Goal: Task Accomplishment & Management: Complete application form

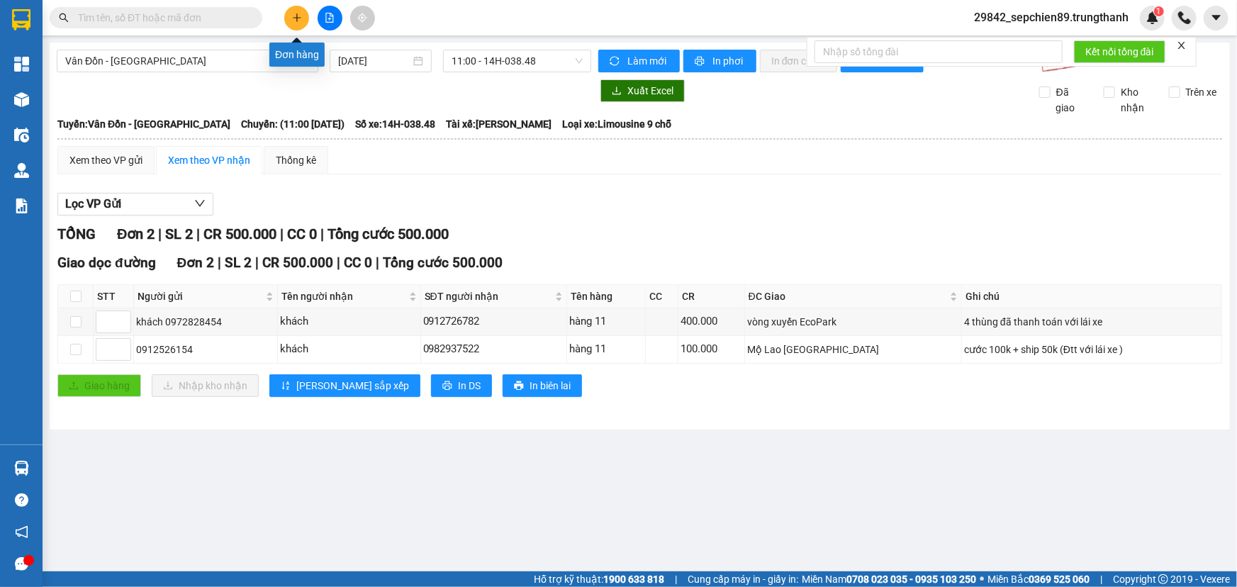
click at [302, 15] on button at bounding box center [296, 18] width 25 height 25
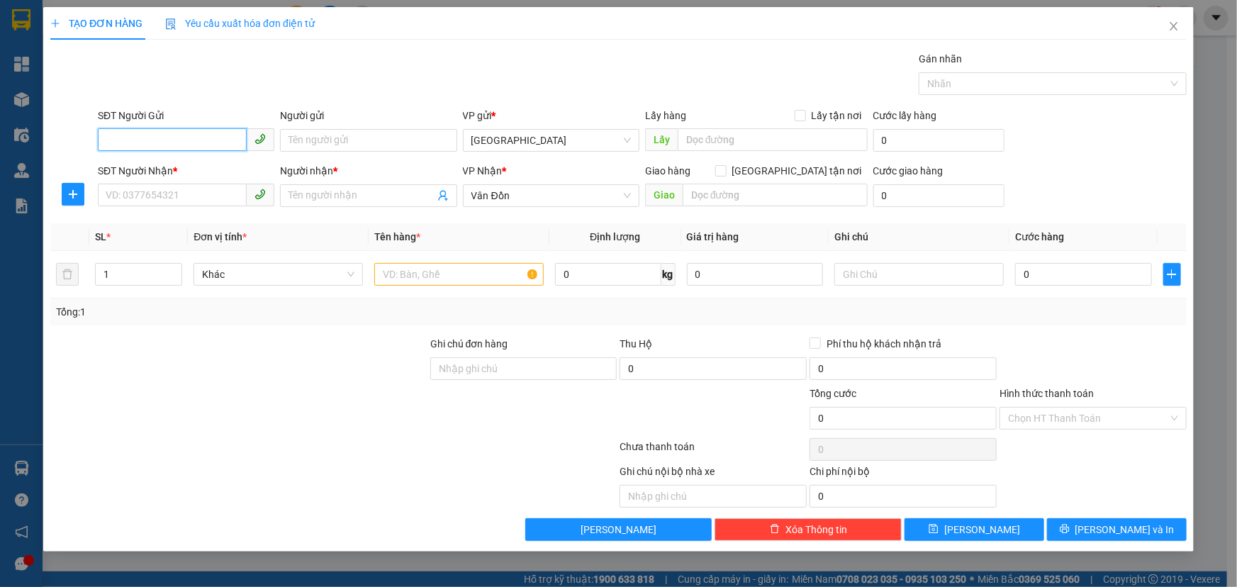
click at [216, 138] on input "SĐT Người Gửi" at bounding box center [172, 139] width 149 height 23
click at [175, 145] on input "SĐT Người Gửi" at bounding box center [172, 139] width 149 height 23
type input "0923136908"
click at [376, 139] on input "Người gửi" at bounding box center [368, 140] width 177 height 23
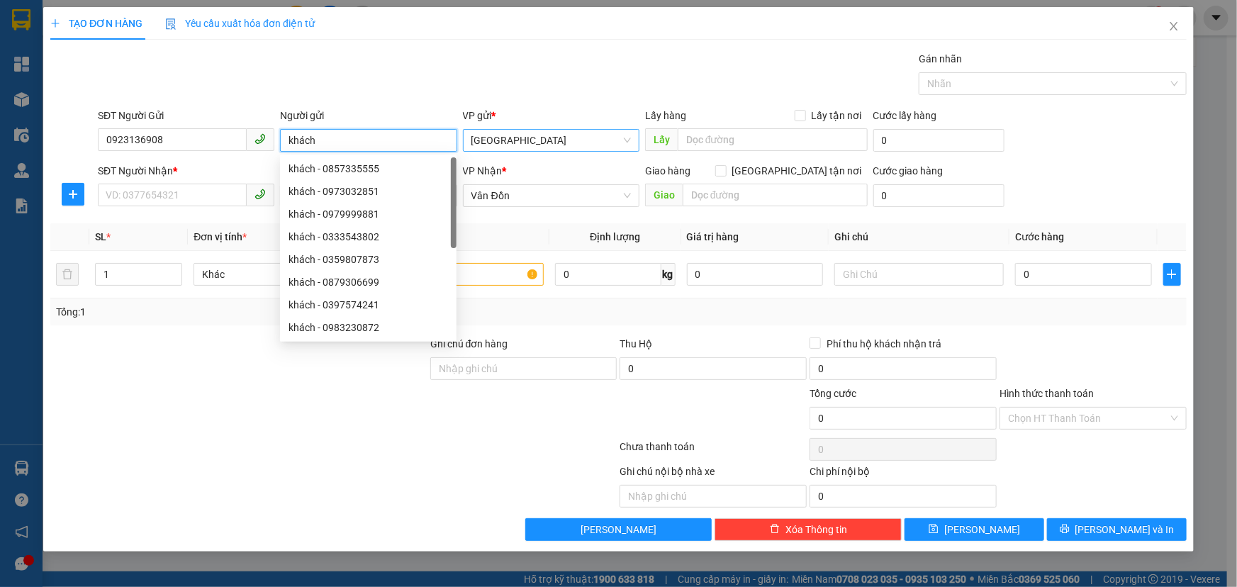
click at [544, 138] on span "[GEOGRAPHIC_DATA]" at bounding box center [552, 140] width 160 height 21
type input "khách"
click at [741, 143] on input "text" at bounding box center [773, 139] width 190 height 23
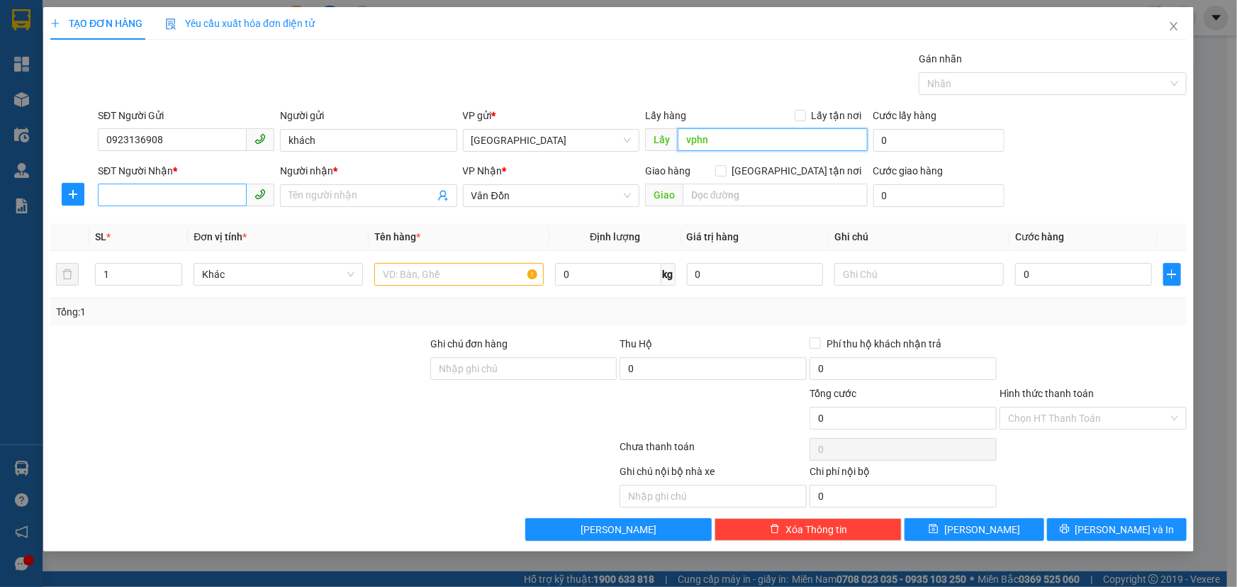
type input "vphn"
click at [169, 187] on input "SĐT Người Nhận *" at bounding box center [172, 195] width 149 height 23
click at [177, 184] on input "0382683" at bounding box center [172, 195] width 149 height 23
type input "0382683192"
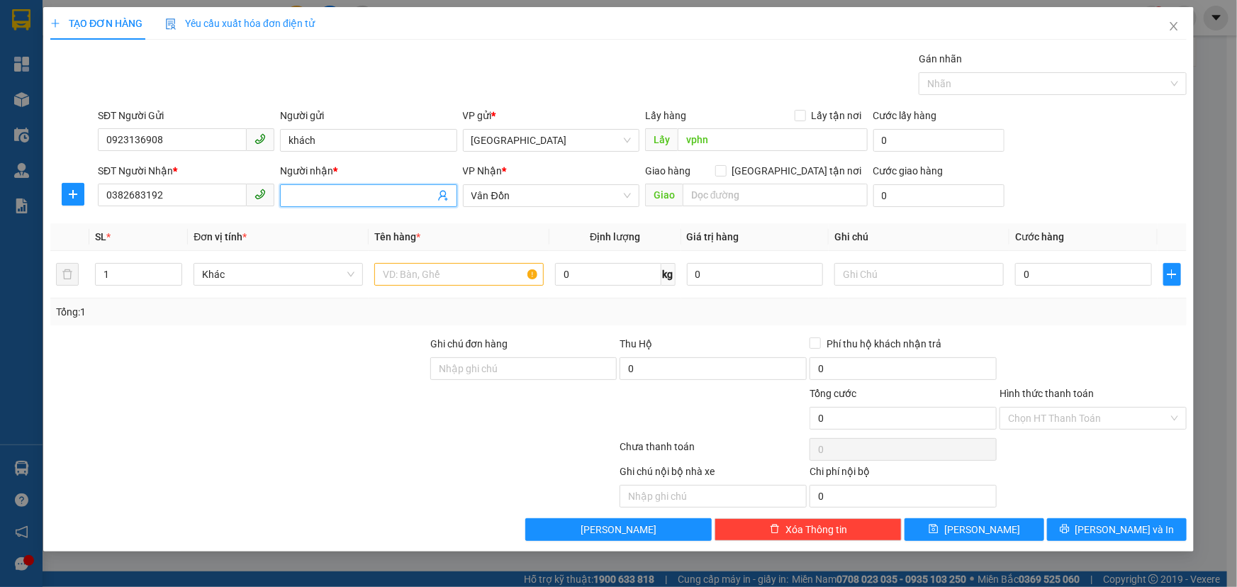
click at [350, 184] on span at bounding box center [368, 195] width 177 height 23
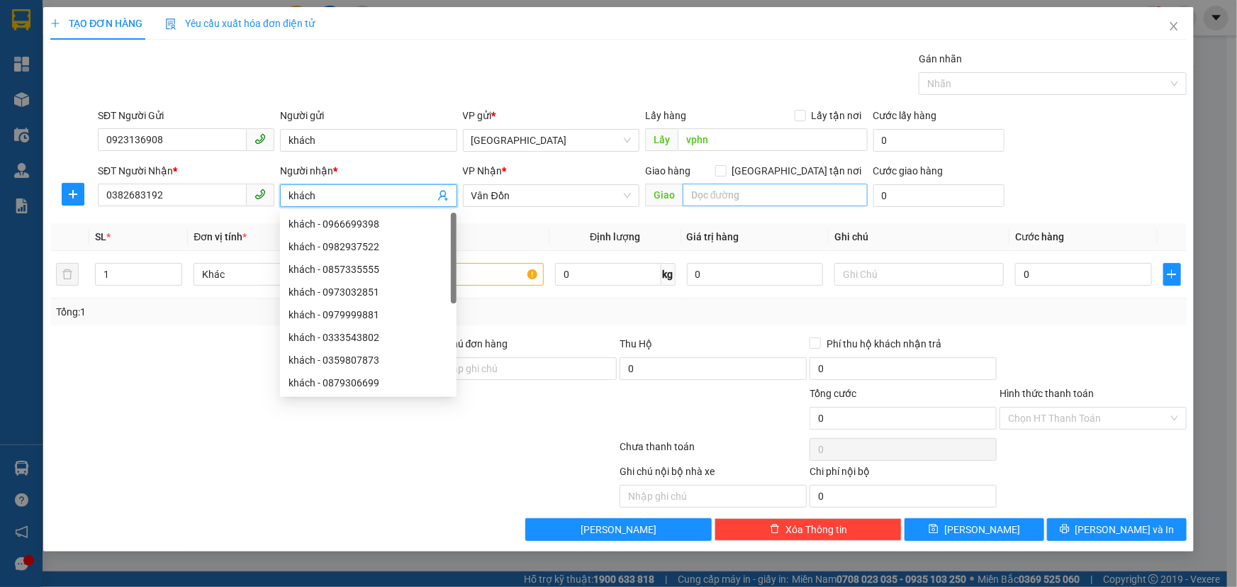
type input "khách"
click at [738, 197] on input "text" at bounding box center [775, 195] width 185 height 23
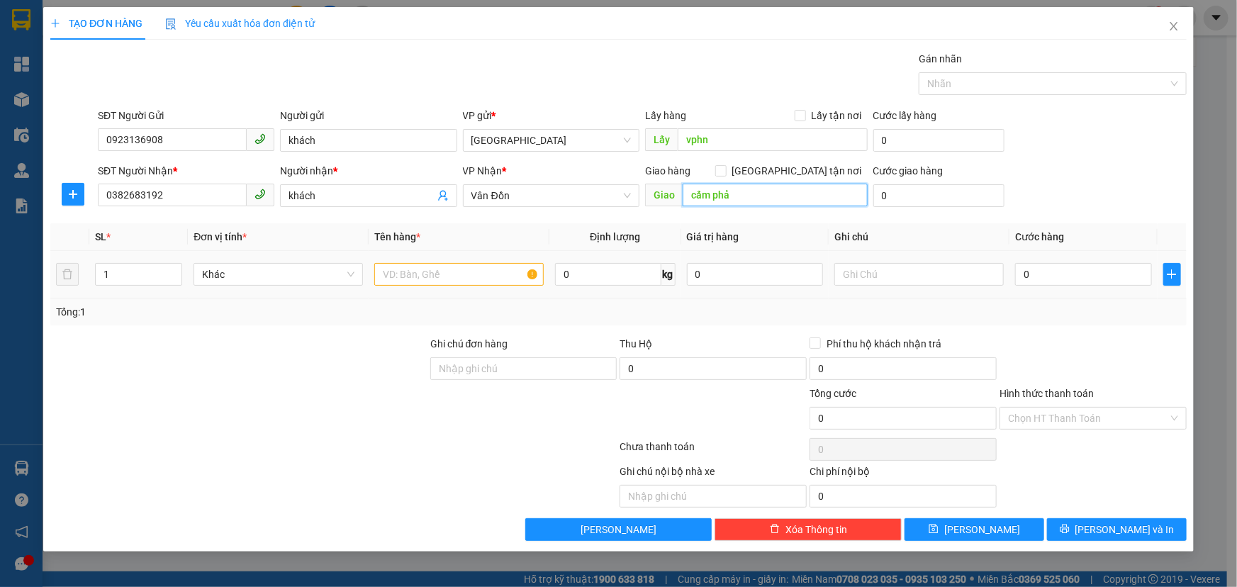
type input "cẩm phả"
click at [449, 277] on input "text" at bounding box center [458, 274] width 169 height 23
type input "hộp"
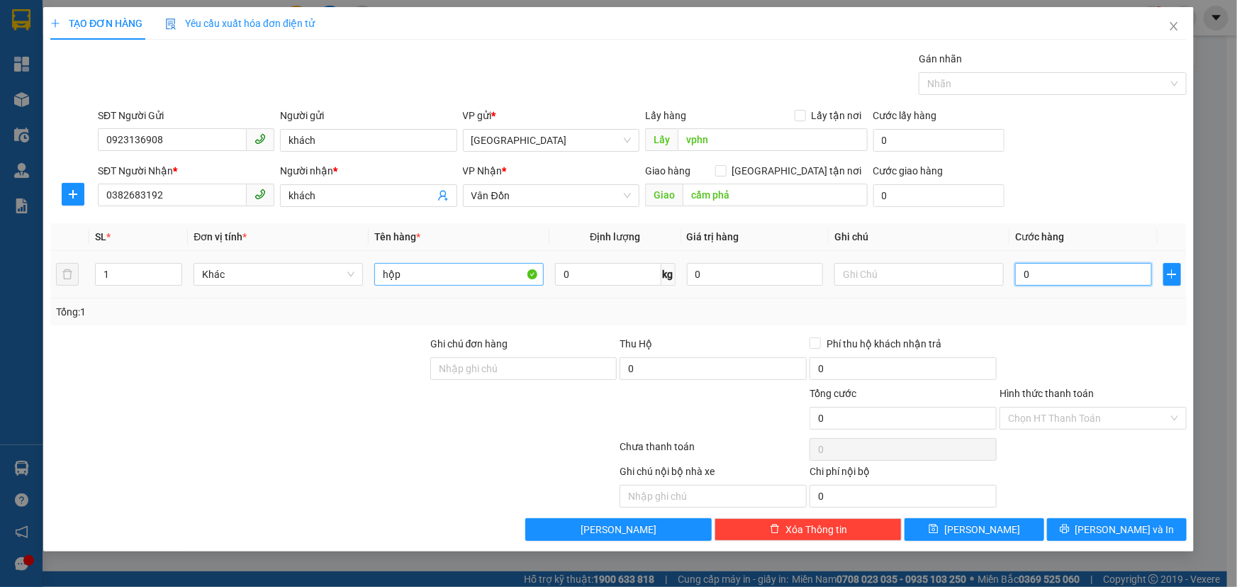
type input "7"
type input "70"
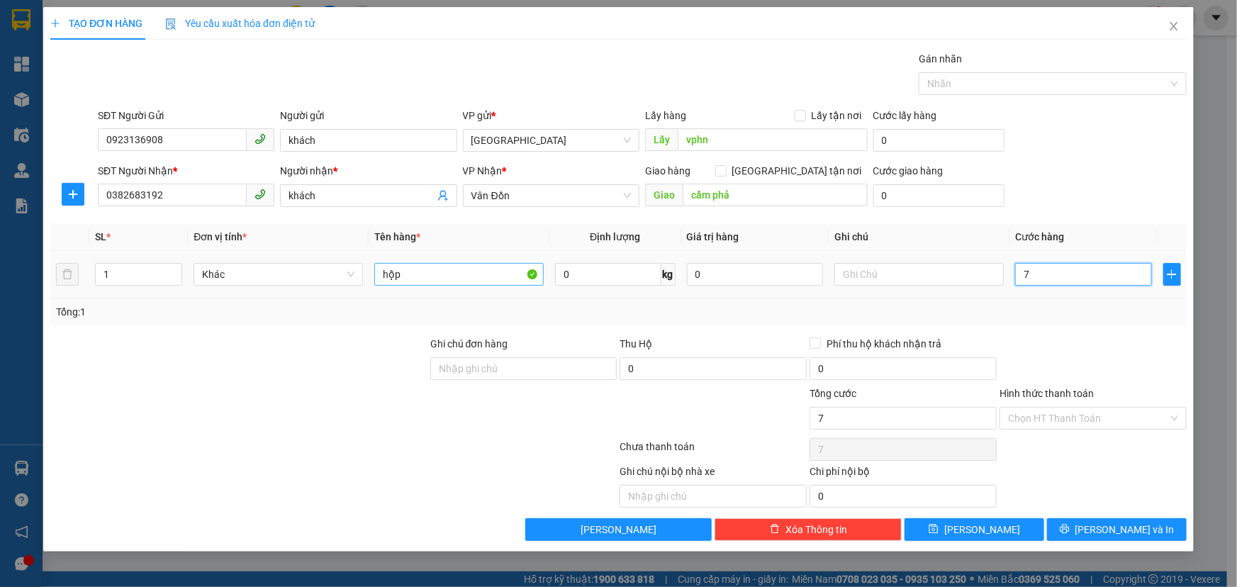
type input "70"
type input "700"
type input "7.000"
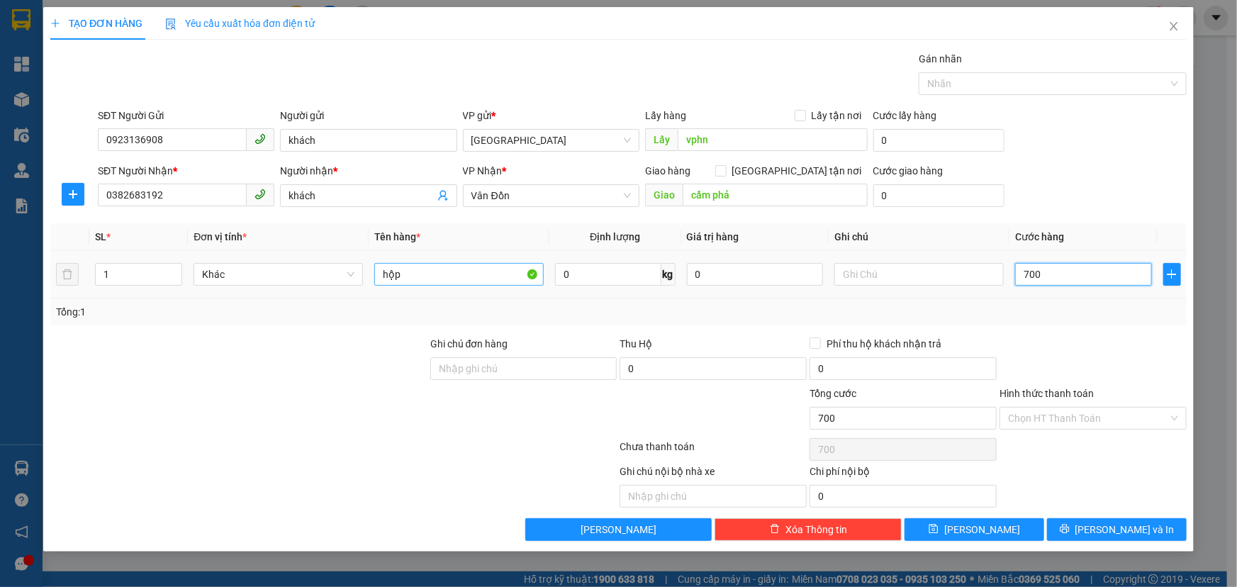
type input "7.000"
type input "70.000"
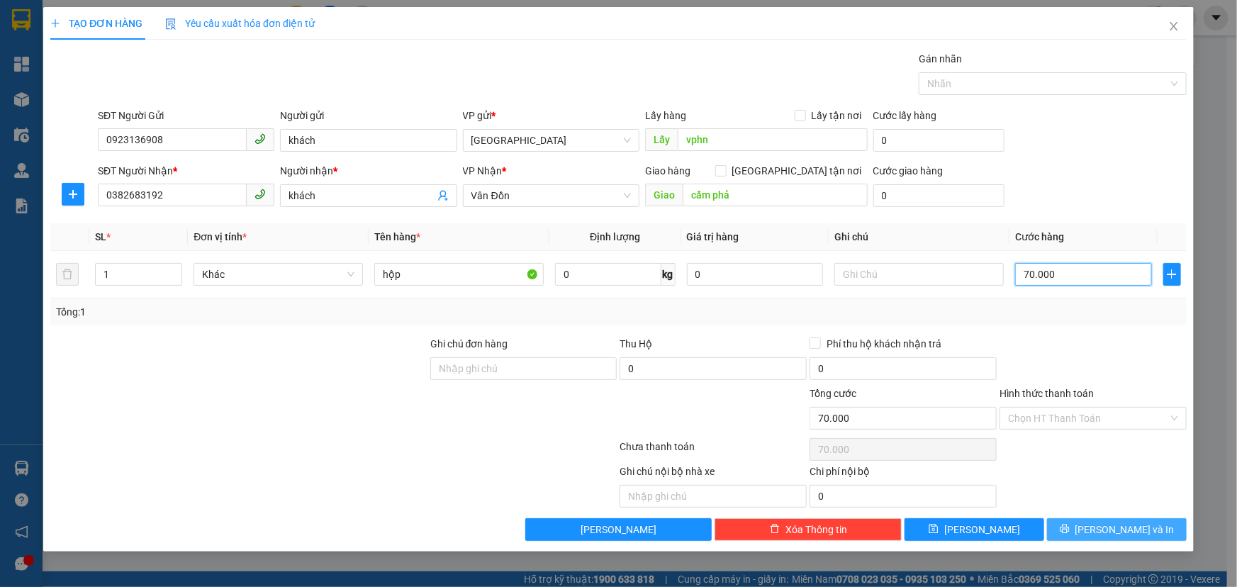
type input "70.000"
click at [1108, 523] on span "[PERSON_NAME] và In" at bounding box center [1125, 530] width 99 height 16
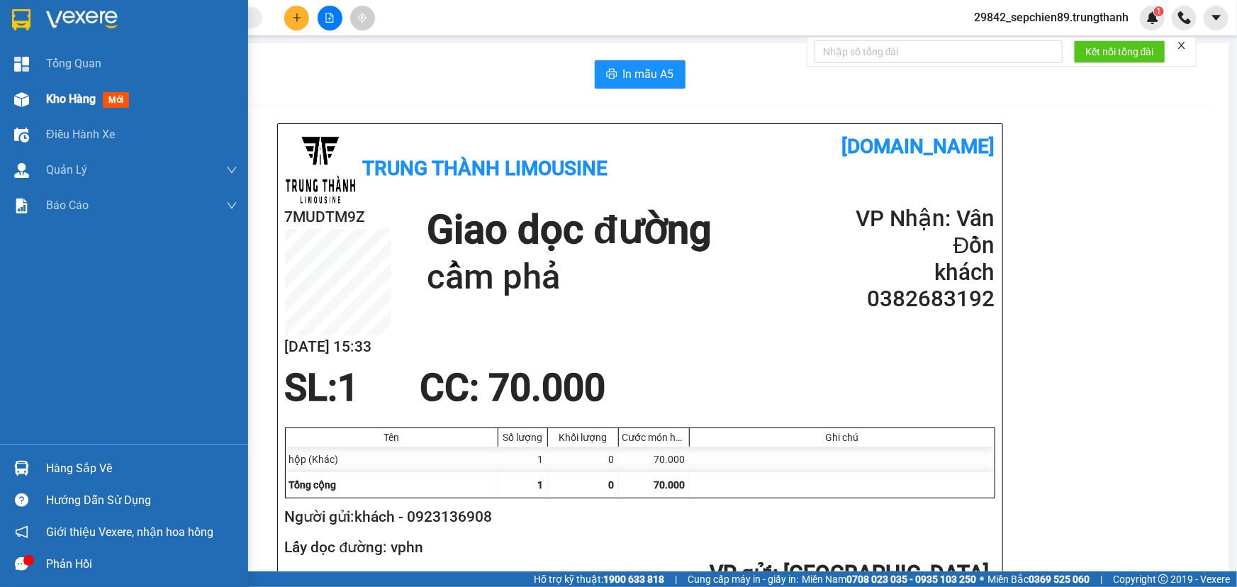
click at [64, 113] on div "Kho hàng mới" at bounding box center [141, 99] width 191 height 35
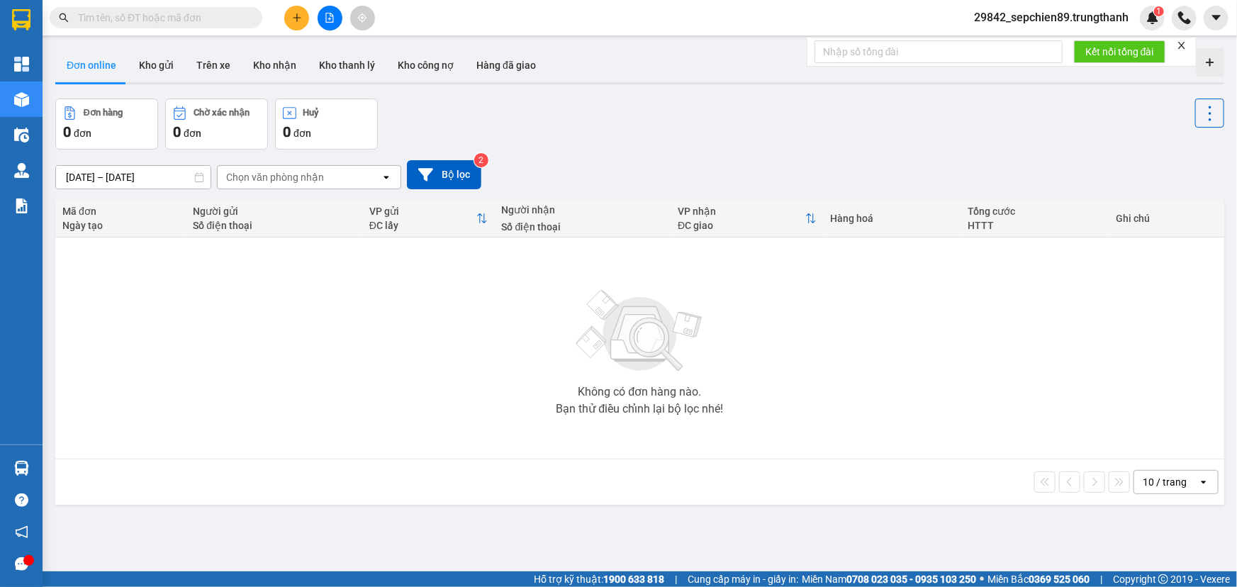
click at [293, 19] on button at bounding box center [296, 18] width 25 height 25
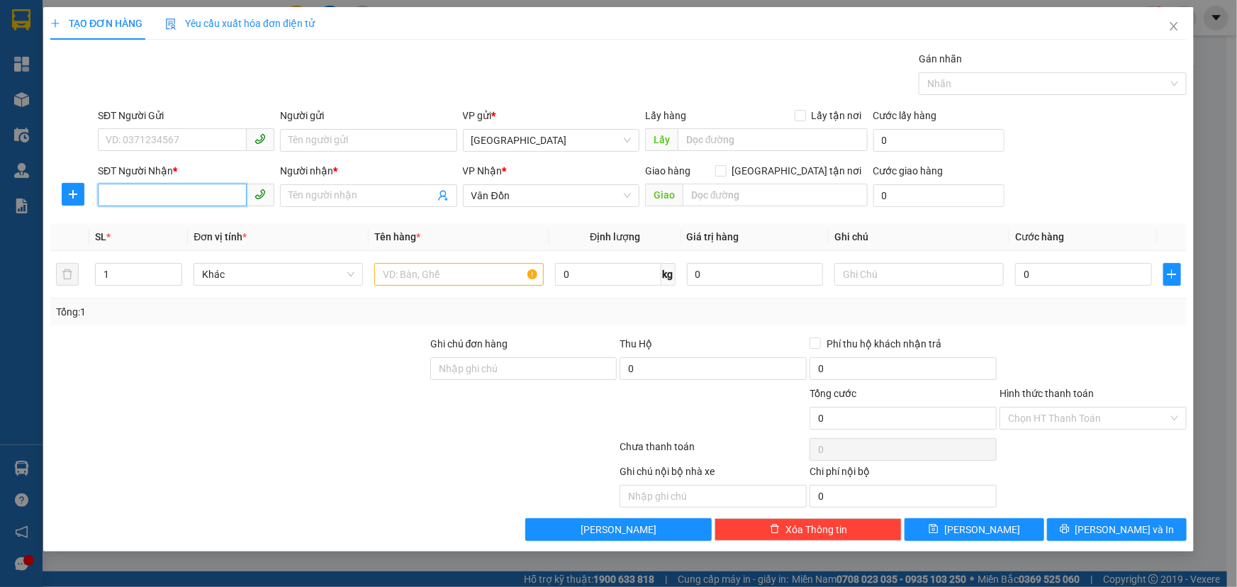
click at [194, 190] on input "SĐT Người Nhận *" at bounding box center [172, 195] width 149 height 23
paste input "0904124953"
type input "0904124953"
click at [196, 199] on input "0904124953" at bounding box center [172, 195] width 149 height 23
click at [204, 224] on div "0904124953 - khách" at bounding box center [186, 224] width 160 height 16
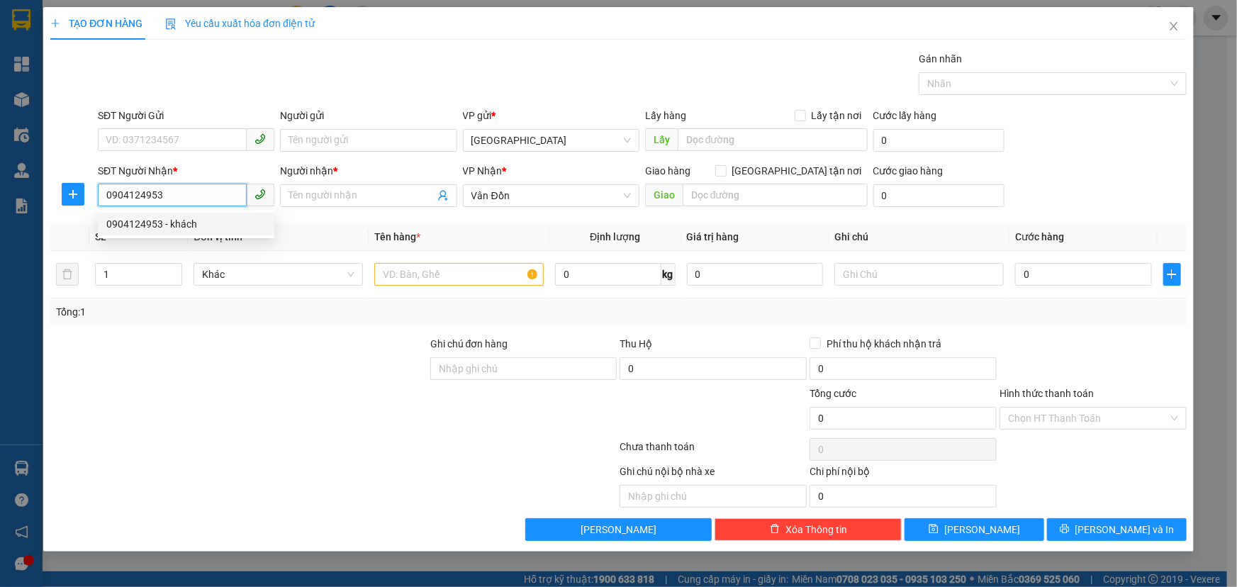
type input "khách"
type input "ngã ba bưu điện vd"
type input "0904124953"
click at [484, 279] on input "text" at bounding box center [458, 274] width 169 height 23
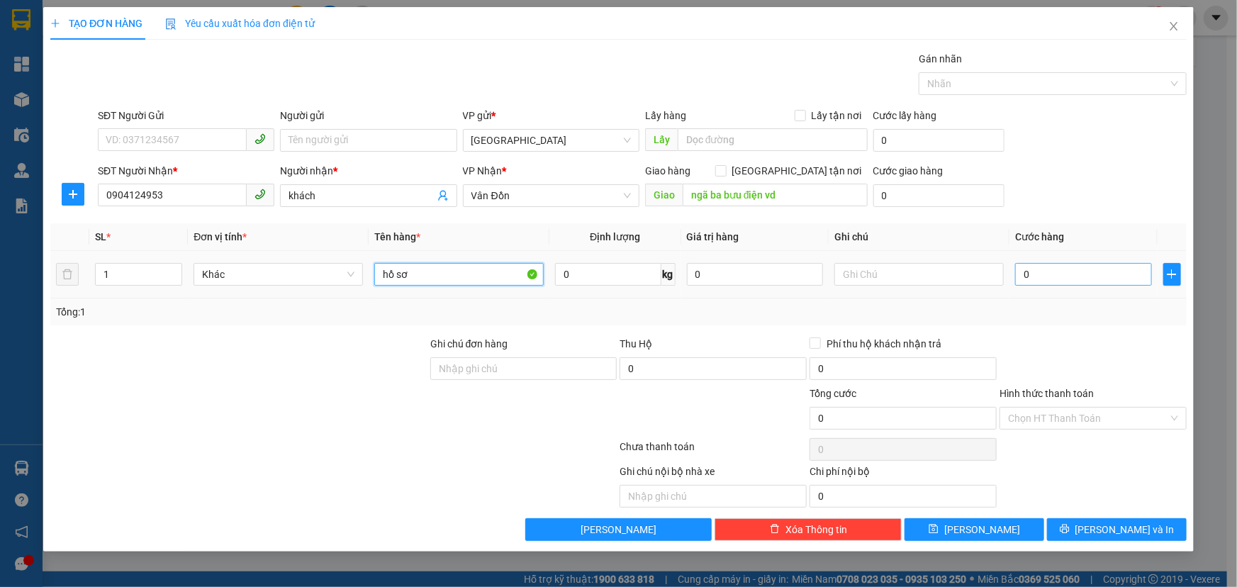
type input "hồ sơ"
click at [1055, 274] on input "0" at bounding box center [1084, 274] width 137 height 23
type input "7"
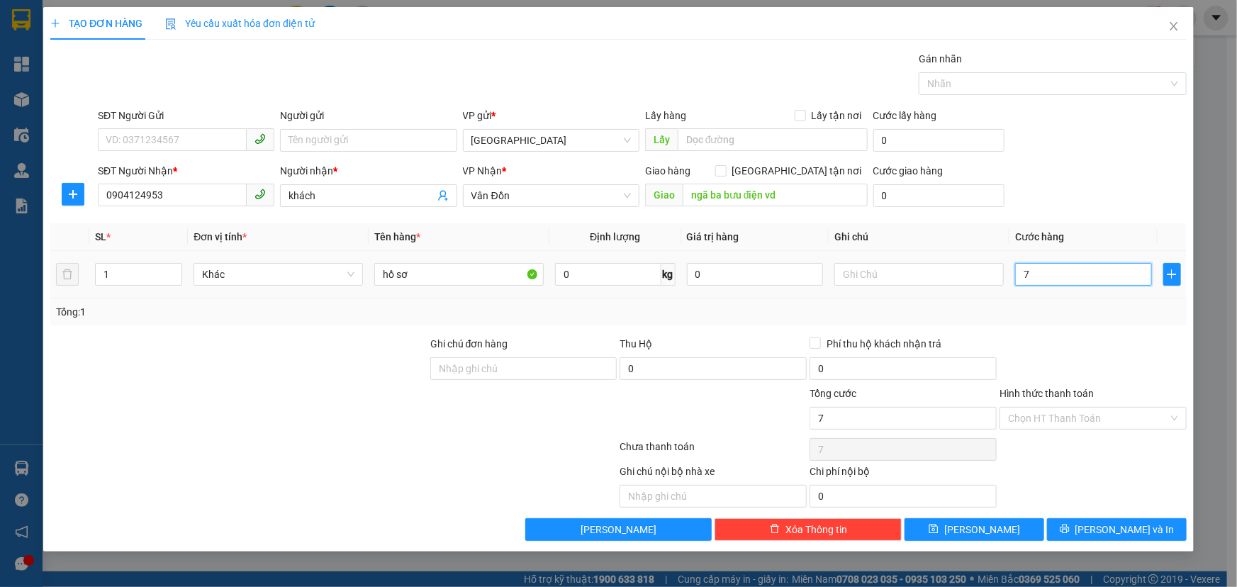
type input "70"
type input "700"
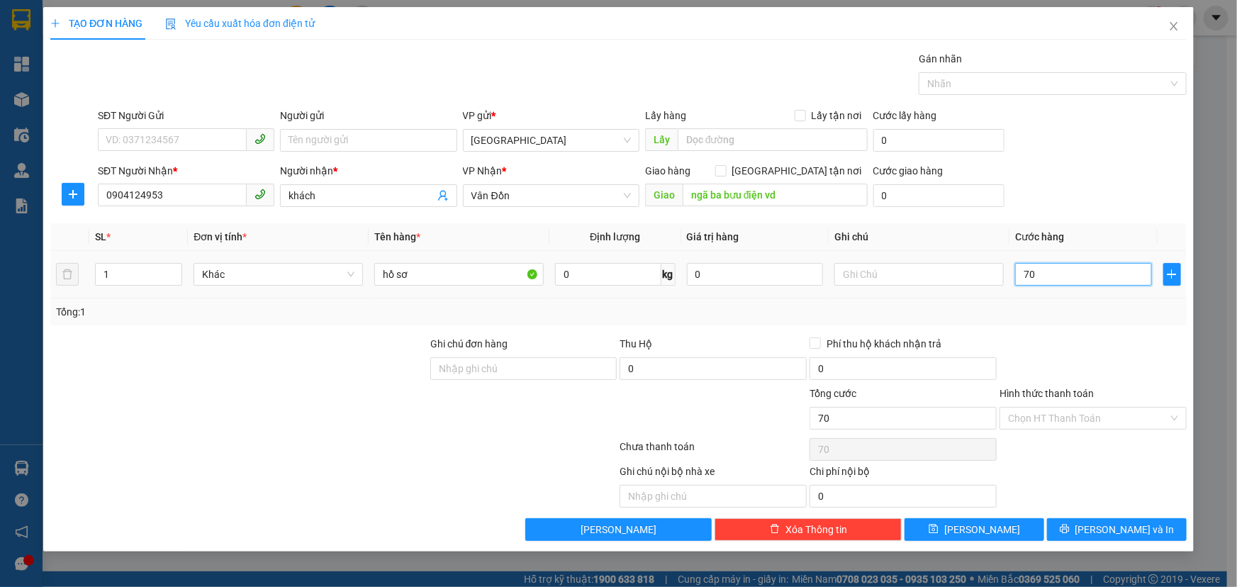
type input "700"
type input "7.000"
type input "70.000"
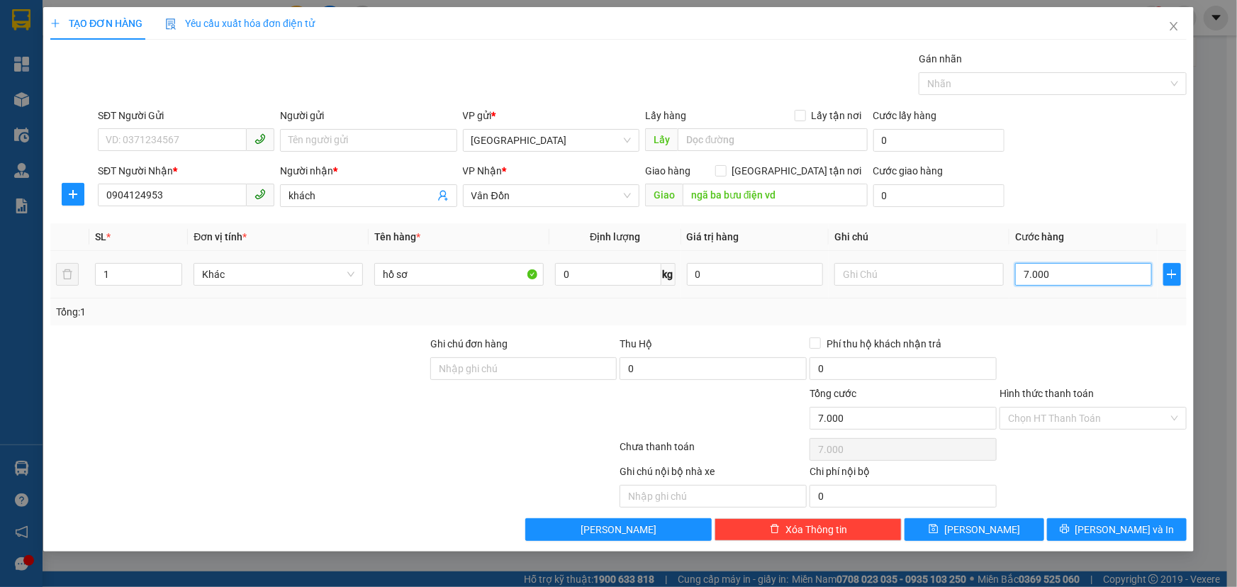
type input "70.000"
click at [1117, 420] on input "Hình thức thanh toán" at bounding box center [1088, 418] width 160 height 21
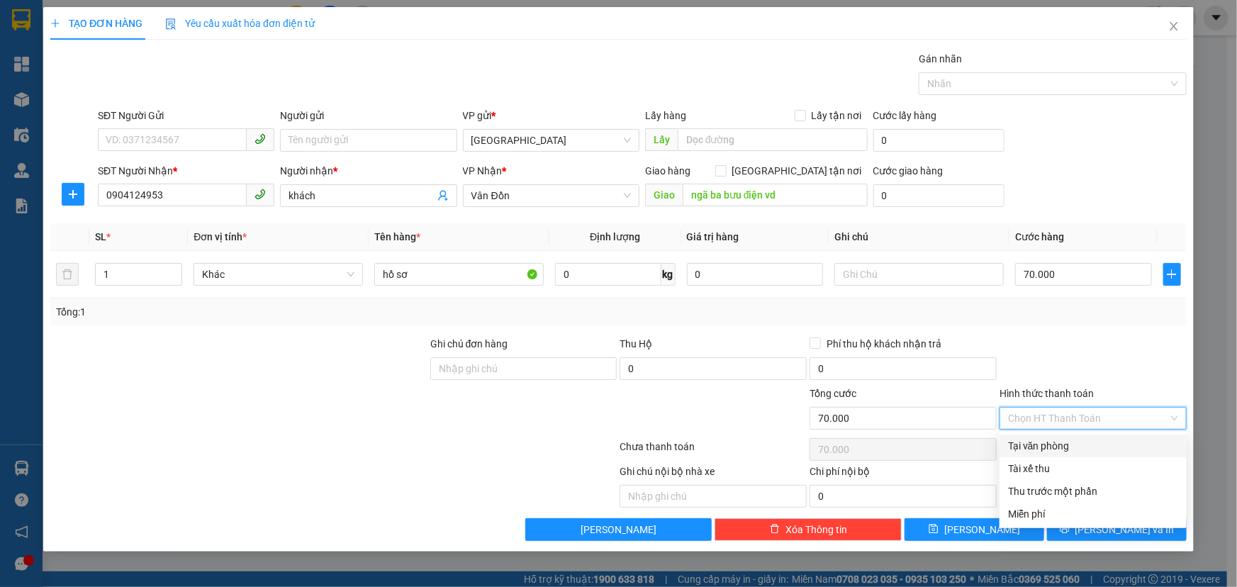
click at [1050, 447] on div "Tại văn phòng" at bounding box center [1093, 446] width 170 height 16
type input "0"
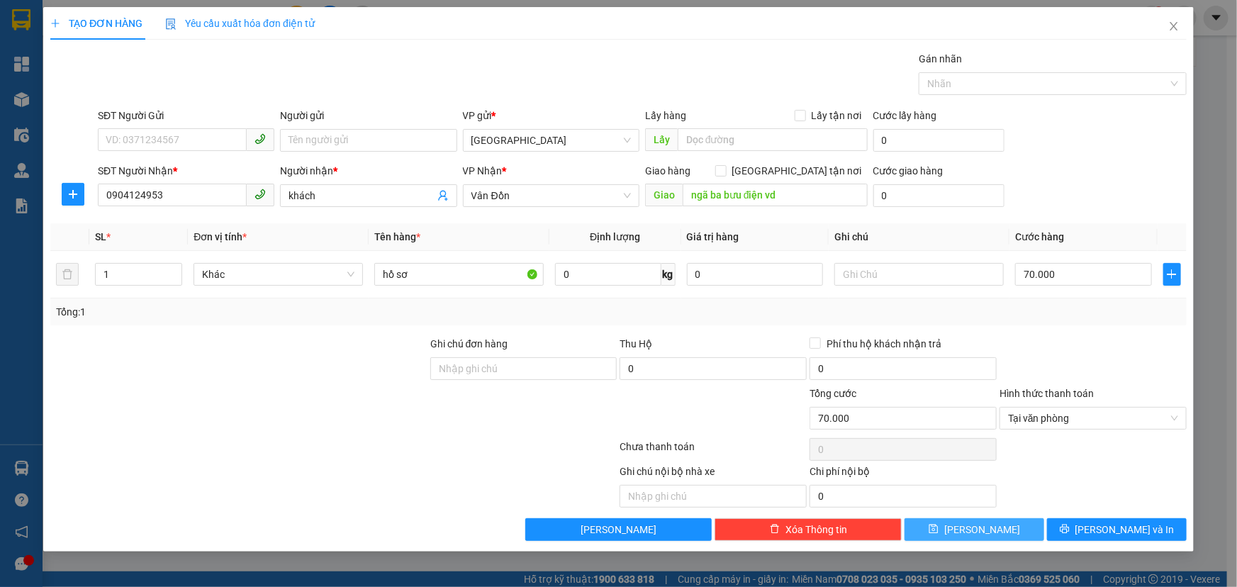
click at [1009, 528] on button "[PERSON_NAME]" at bounding box center [975, 529] width 140 height 23
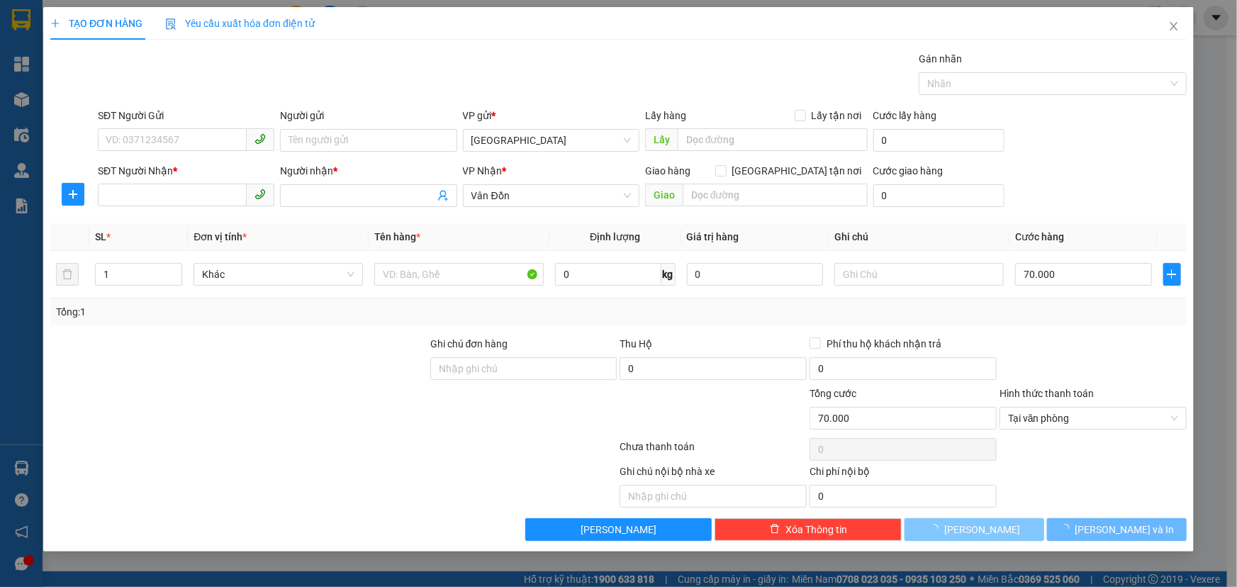
type input "0"
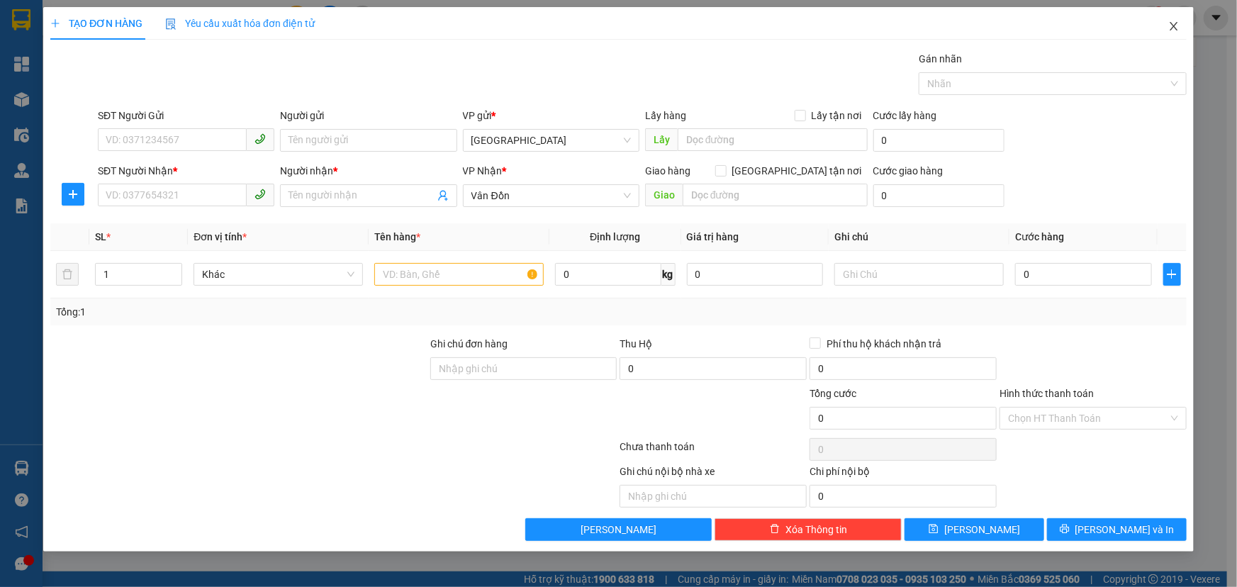
click at [1179, 24] on icon "close" at bounding box center [1174, 26] width 11 height 11
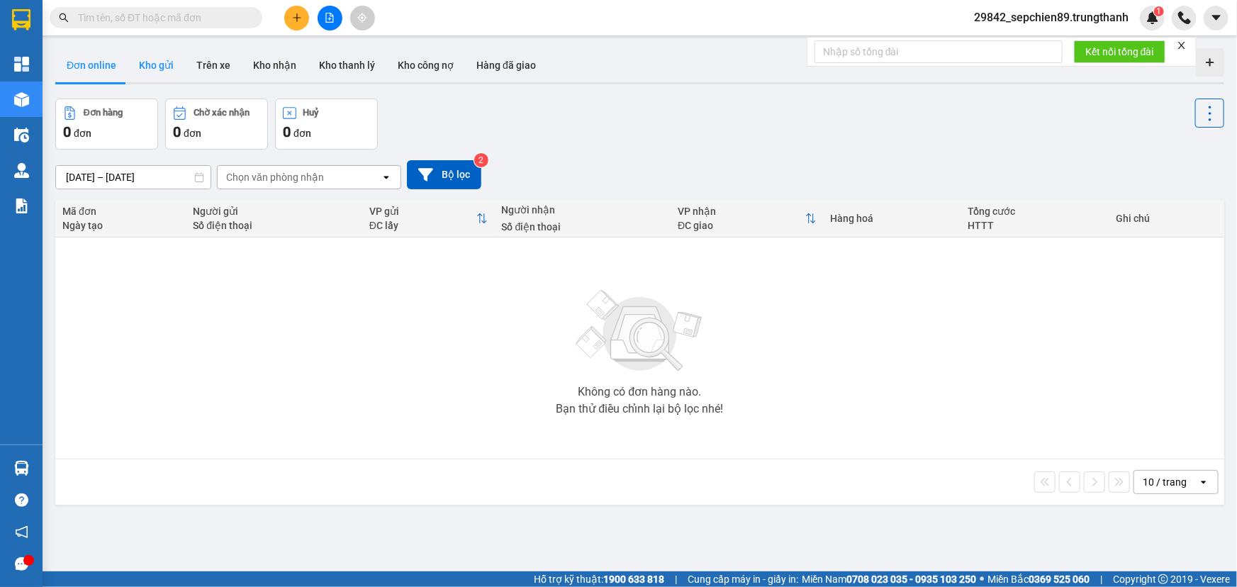
click at [160, 65] on button "Kho gửi" at bounding box center [156, 65] width 57 height 34
type input "[DATE] – [DATE]"
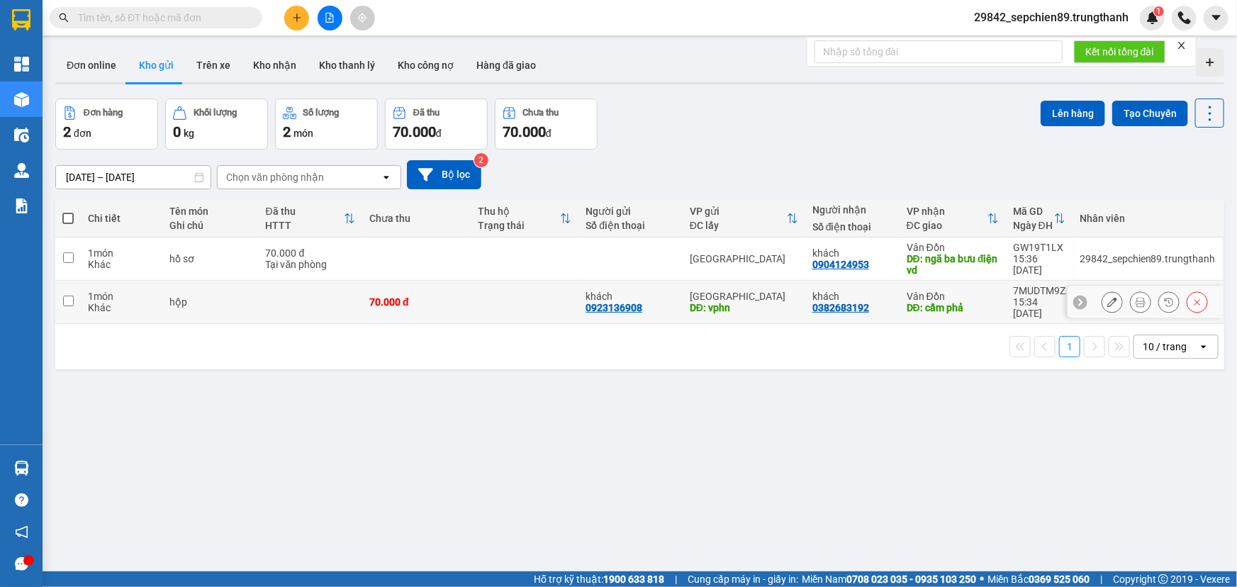
click at [277, 311] on td at bounding box center [311, 302] width 104 height 43
checkbox input "true"
